Goal: Task Accomplishment & Management: Manage account settings

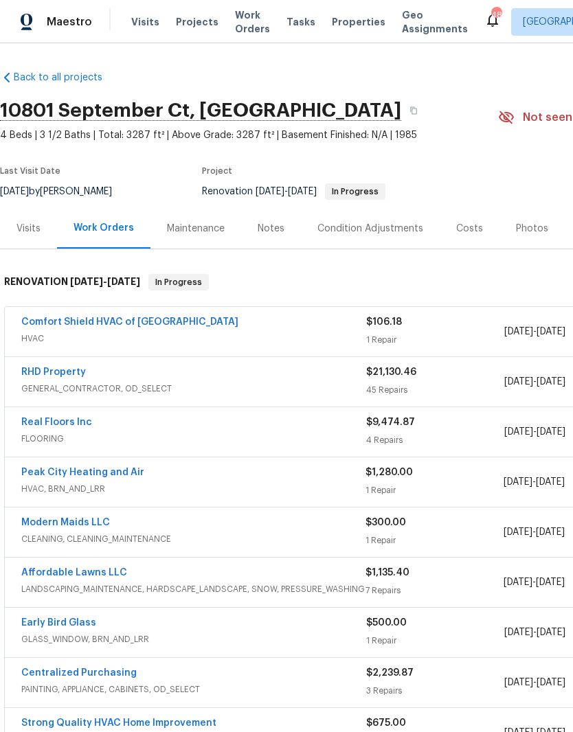
click at [128, 326] on link "Comfort Shield HVAC of [GEOGRAPHIC_DATA]" at bounding box center [129, 322] width 217 height 10
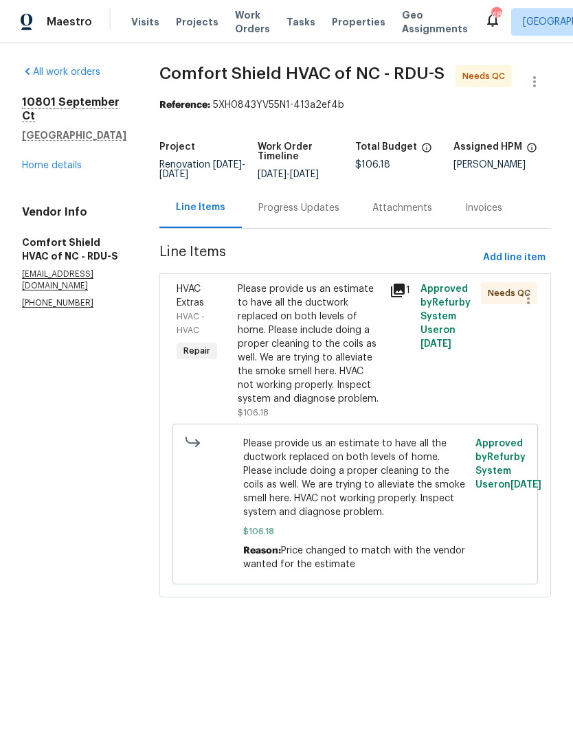
click at [354, 378] on div "Please provide us an estimate to have all the ductwork replaced on both levels …" at bounding box center [310, 344] width 144 height 124
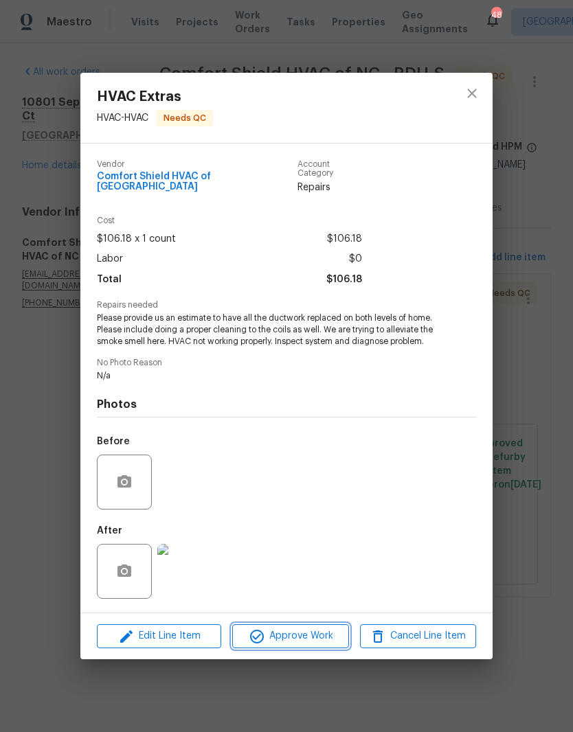
click at [310, 637] on span "Approve Work" at bounding box center [290, 636] width 108 height 17
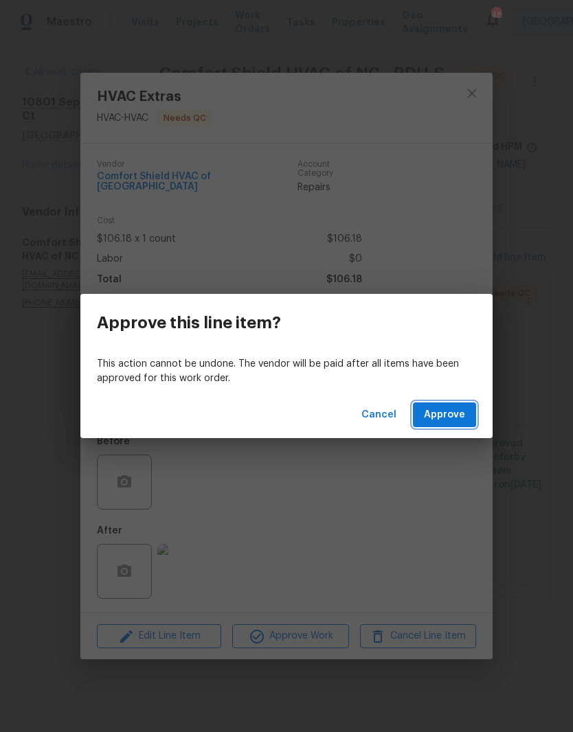
click at [447, 413] on span "Approve" at bounding box center [444, 415] width 41 height 17
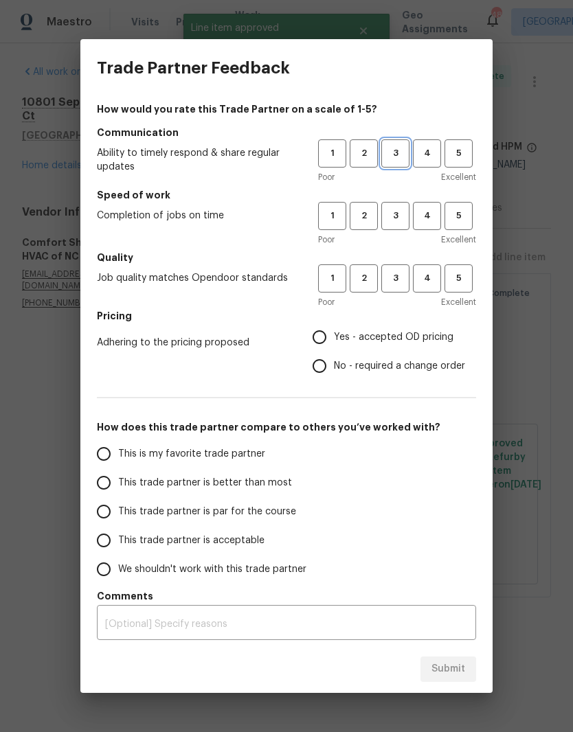
click at [401, 153] on span "3" at bounding box center [395, 154] width 25 height 16
click at [392, 212] on span "3" at bounding box center [395, 216] width 25 height 16
click at [407, 273] on span "3" at bounding box center [395, 279] width 25 height 16
click at [371, 363] on span "No - required a change order" at bounding box center [399, 366] width 131 height 14
click at [334, 363] on input "No - required a change order" at bounding box center [319, 366] width 29 height 29
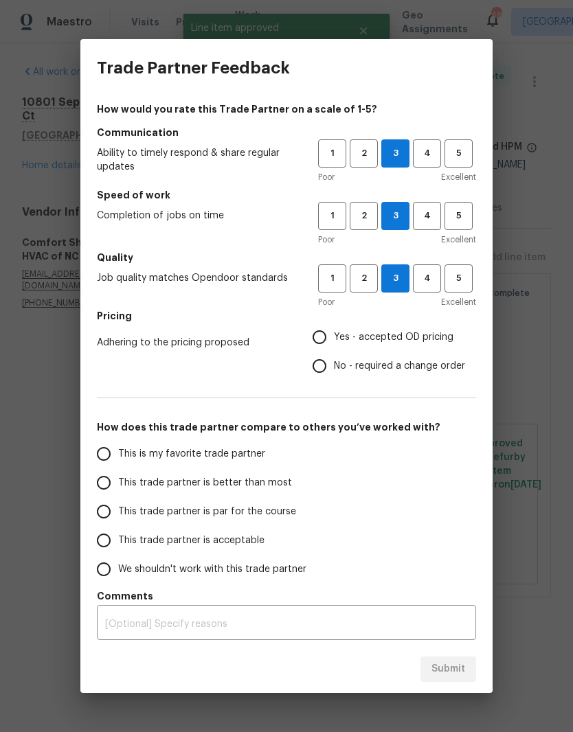
radio input "true"
click at [212, 514] on span "This trade partner is par for the course" at bounding box center [207, 512] width 178 height 14
click at [118, 514] on input "This trade partner is par for the course" at bounding box center [103, 511] width 29 height 29
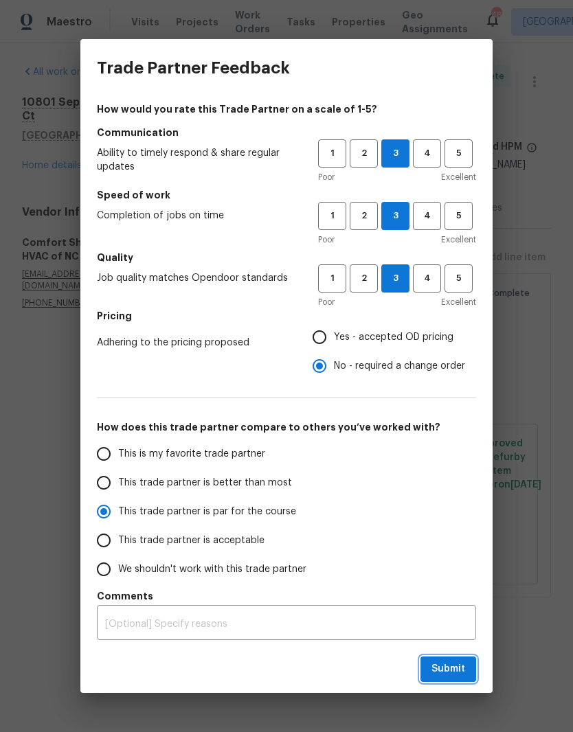
click at [451, 676] on span "Submit" at bounding box center [448, 669] width 34 height 17
radio input "true"
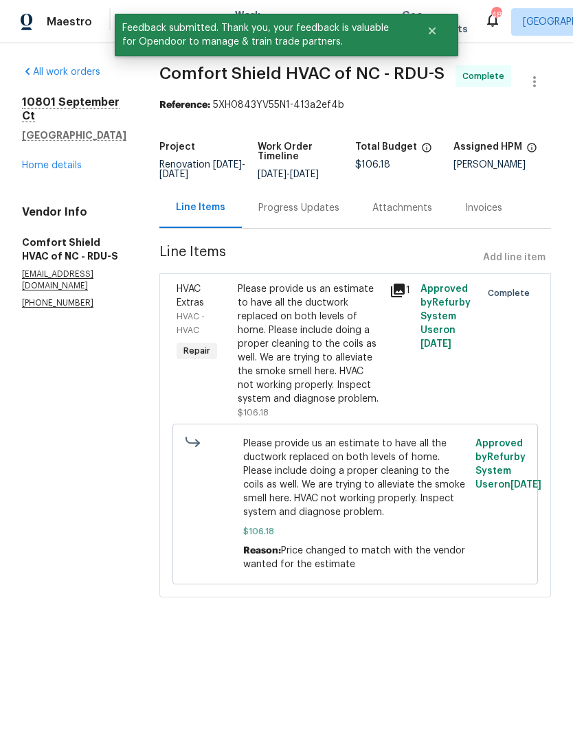
click at [67, 161] on link "Home details" at bounding box center [52, 166] width 60 height 10
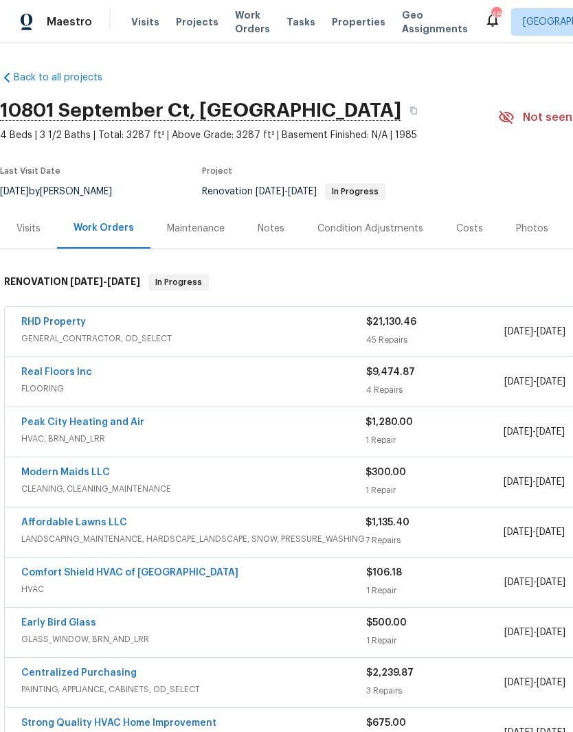
click at [118, 425] on link "Peak City Heating and Air" at bounding box center [82, 423] width 123 height 10
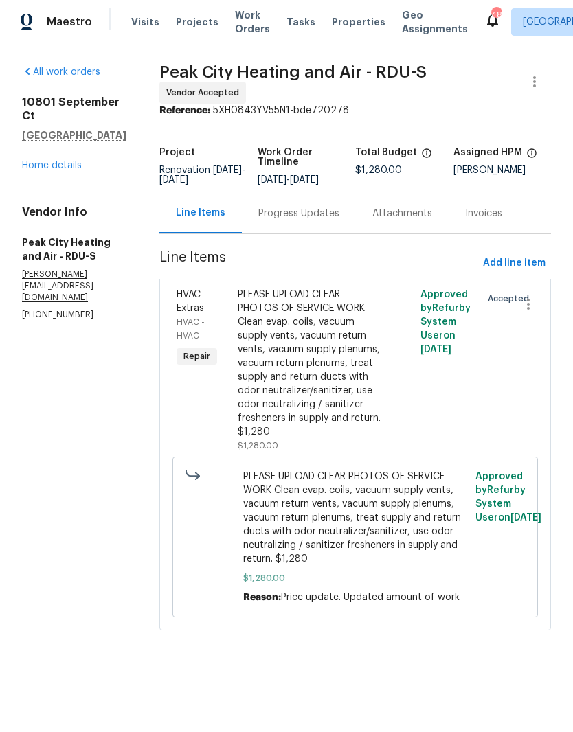
click at [327, 220] on div "Progress Updates" at bounding box center [298, 214] width 81 height 14
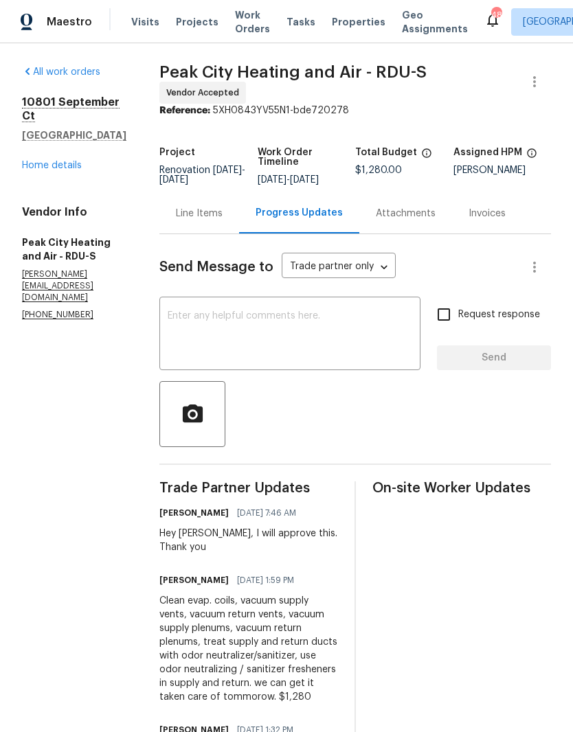
click at [58, 169] on link "Home details" at bounding box center [52, 166] width 60 height 10
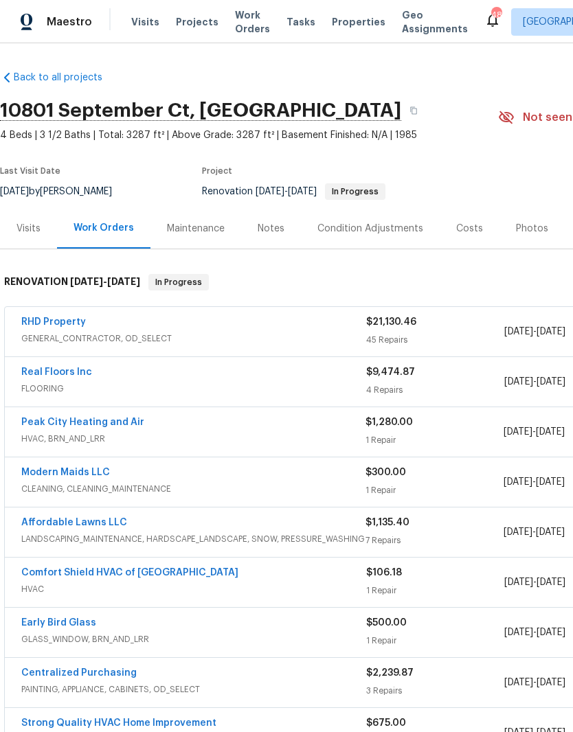
click at [69, 321] on link "RHD Property" at bounding box center [53, 322] width 65 height 10
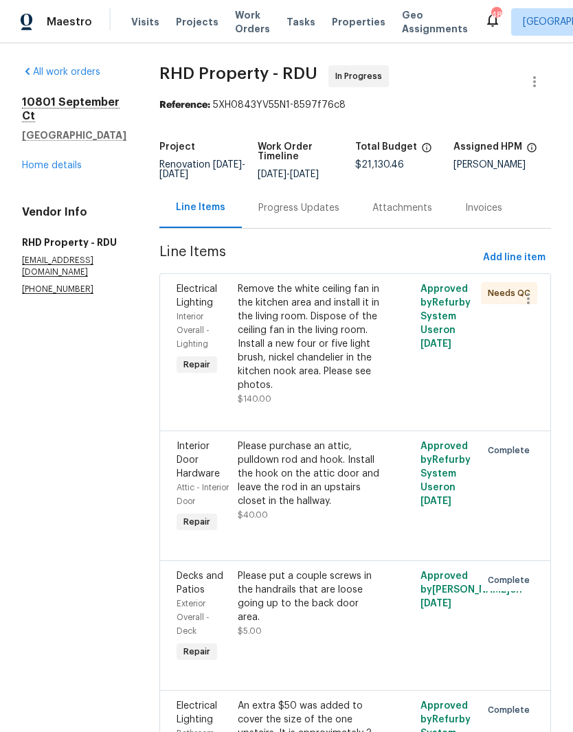
click at [329, 227] on div "Progress Updates" at bounding box center [299, 208] width 114 height 41
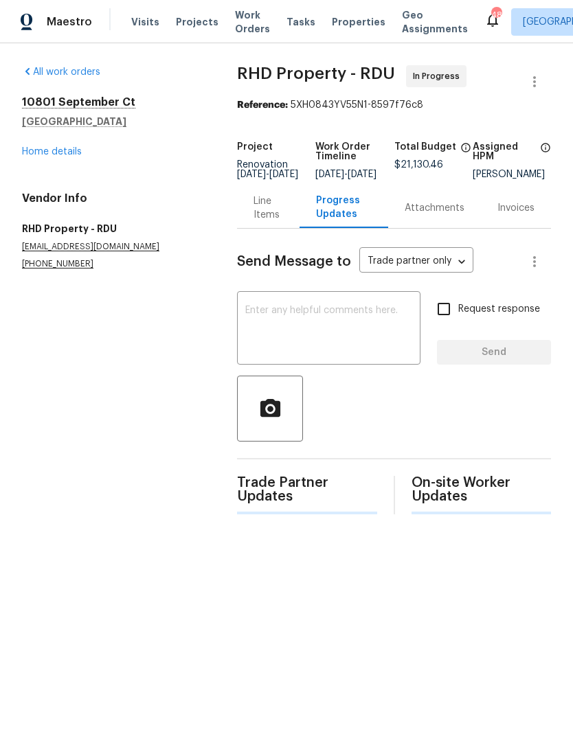
click at [269, 328] on textarea at bounding box center [328, 330] width 167 height 48
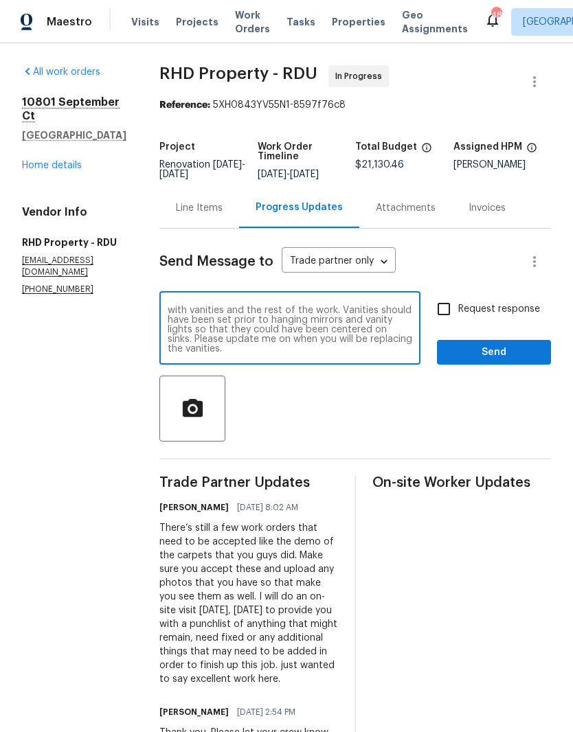
scroll to position [77, 0]
type textarea "On-site visit [DATE] [DATE]. Floor guys are still here replacing subfloor that …"
click at [448, 314] on input "Request response" at bounding box center [443, 309] width 29 height 29
checkbox input "true"
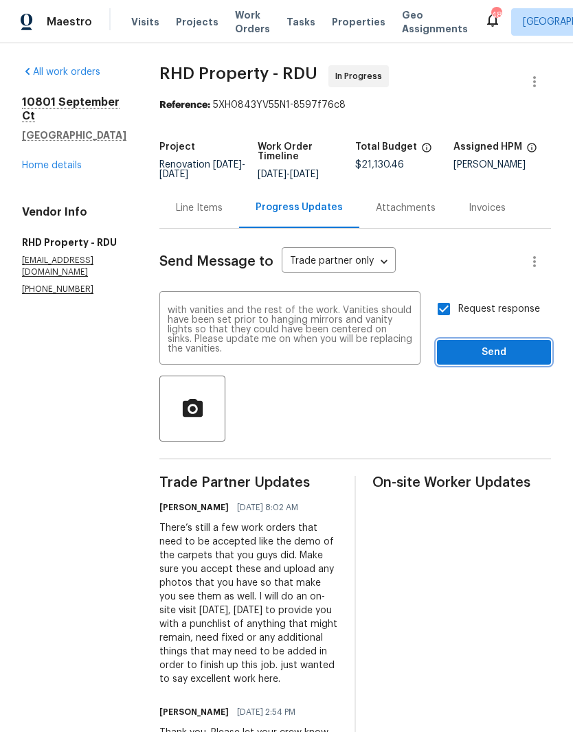
click at [488, 361] on span "Send" at bounding box center [494, 352] width 92 height 17
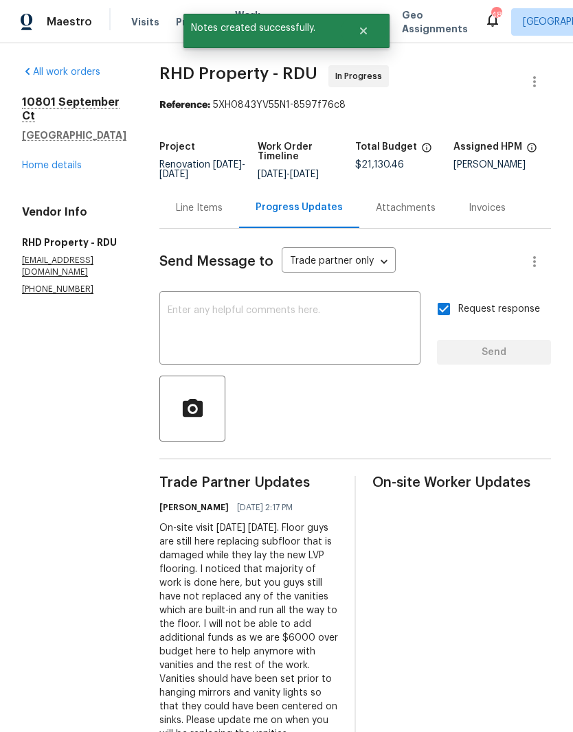
scroll to position [0, 0]
click at [71, 163] on div "All work orders [STREET_ADDRESS] Home details Vendor Info RHD Property - RDU [E…" at bounding box center [74, 180] width 104 height 230
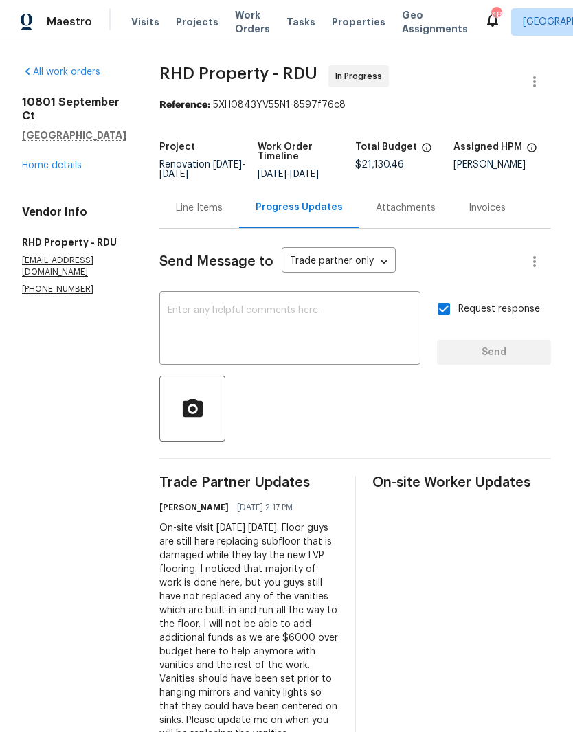
click at [69, 161] on link "Home details" at bounding box center [52, 166] width 60 height 10
